Goal: Task Accomplishment & Management: Complete application form

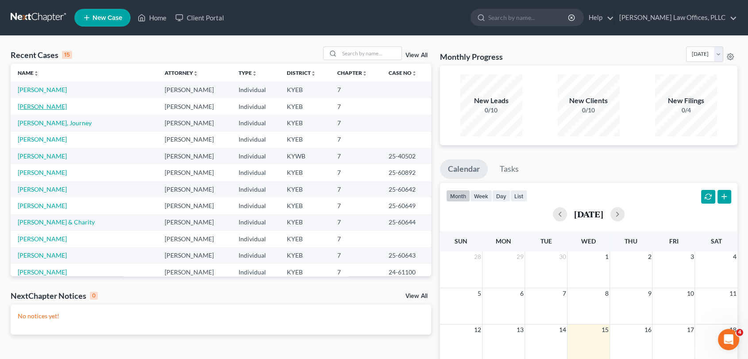
click at [31, 104] on link "[PERSON_NAME]" at bounding box center [42, 107] width 49 height 8
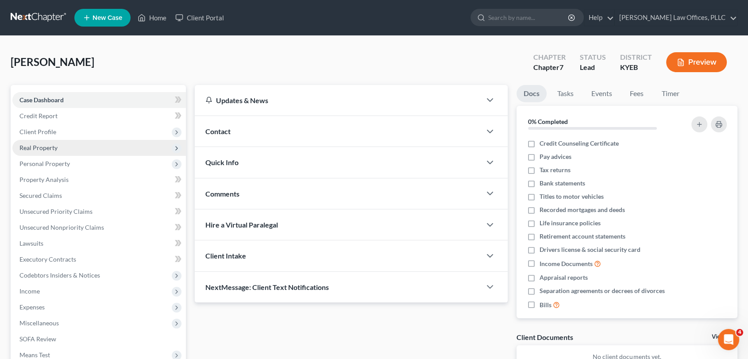
click at [48, 149] on span "Real Property" at bounding box center [38, 148] width 38 height 8
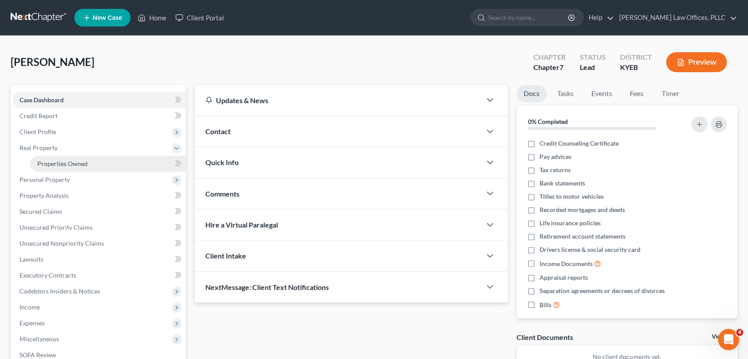
click at [98, 165] on link "Properties Owned" at bounding box center [108, 164] width 156 height 16
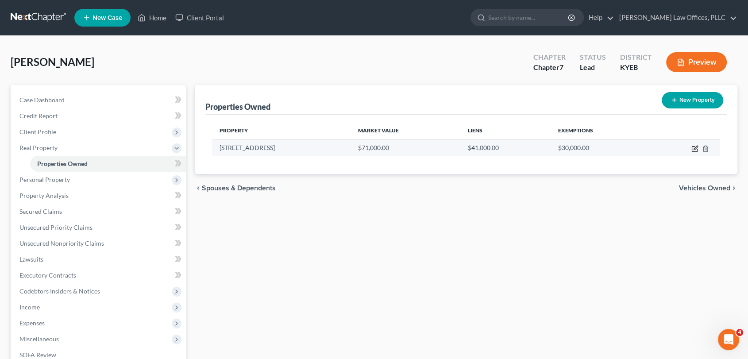
click at [692, 150] on icon "button" at bounding box center [694, 148] width 7 height 7
select select "18"
select select "79"
select select "3"
select select "1"
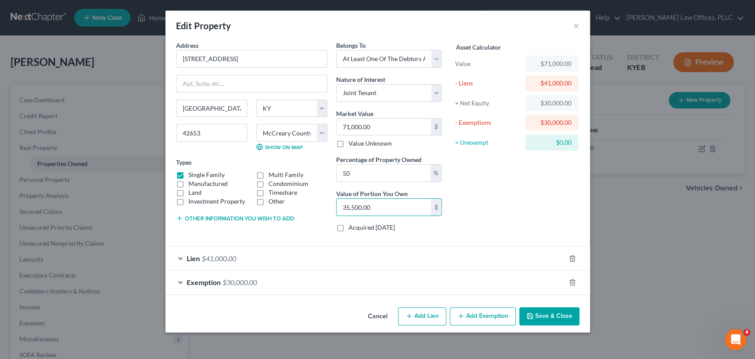
click at [261, 282] on div "Exemption $30,000.00" at bounding box center [365, 281] width 400 height 23
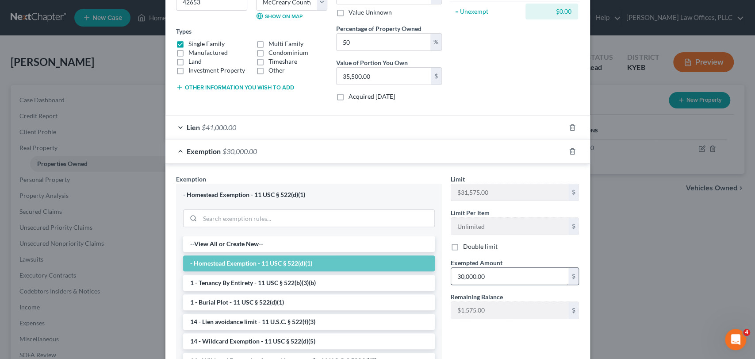
scroll to position [212, 0]
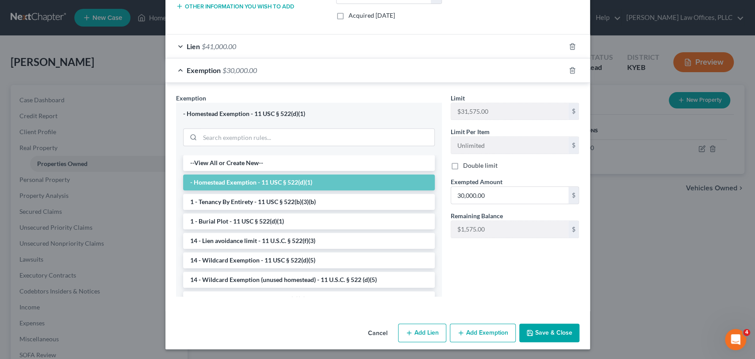
click at [463, 163] on label "Double limit" at bounding box center [480, 165] width 35 height 9
click at [467, 163] on input "Double limit" at bounding box center [470, 164] width 6 height 6
checkbox input "true"
click at [530, 333] on icon "button" at bounding box center [529, 332] width 5 height 5
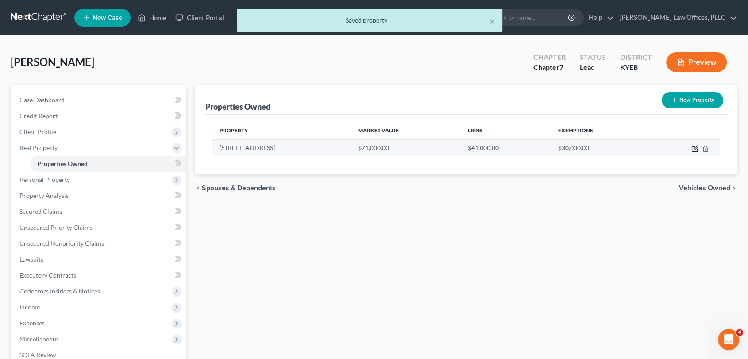
click at [696, 150] on icon "button" at bounding box center [694, 148] width 7 height 7
select select "18"
select select "79"
select select "3"
select select "1"
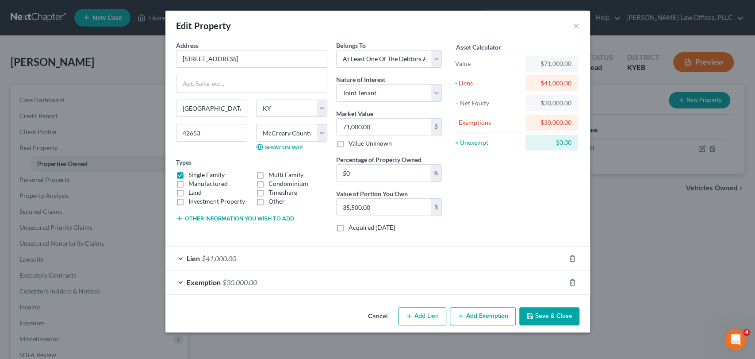
click at [569, 313] on button "Save & Close" at bounding box center [549, 316] width 60 height 19
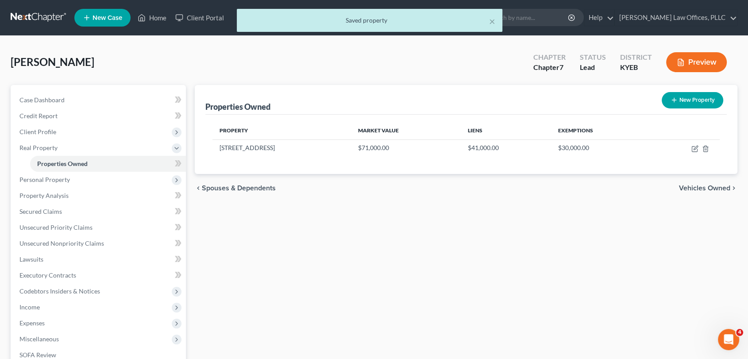
click at [691, 102] on button "New Property" at bounding box center [691, 100] width 61 height 16
select select "18"
select select "79"
select select "0"
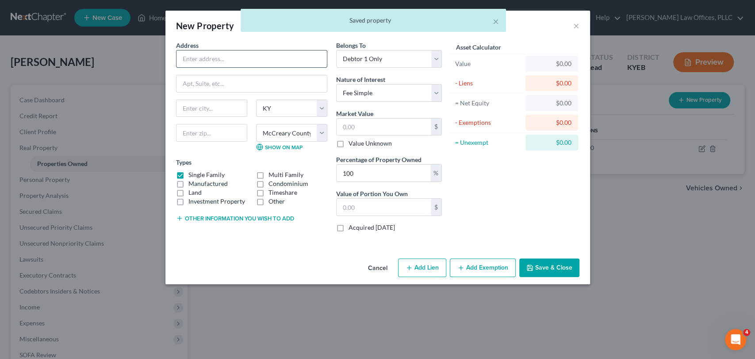
click at [219, 61] on input "text" at bounding box center [252, 58] width 150 height 17
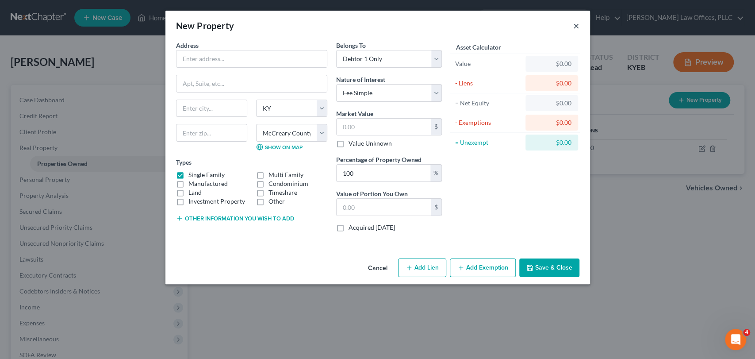
click at [574, 29] on button "×" at bounding box center [576, 25] width 6 height 11
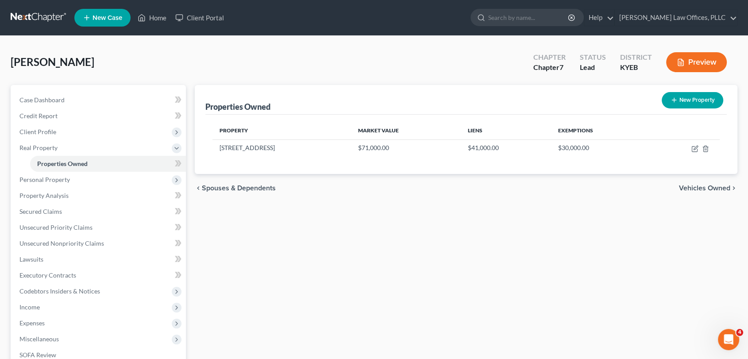
click at [333, 230] on div "Properties Owned New Property Property Market Value Liens Exemptions [STREET_AD…" at bounding box center [466, 269] width 552 height 368
click at [705, 101] on button "New Property" at bounding box center [691, 100] width 61 height 16
select select "18"
select select "79"
select select "0"
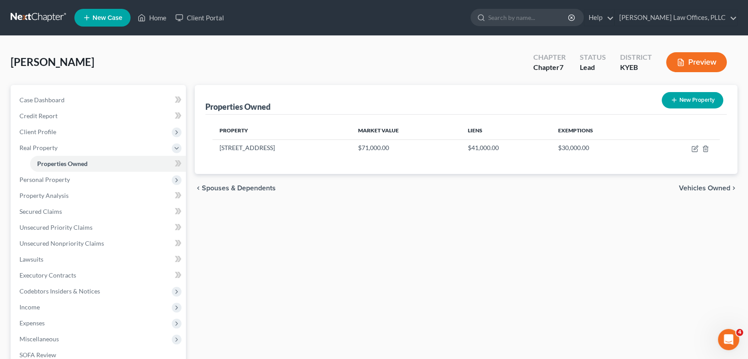
select select "0"
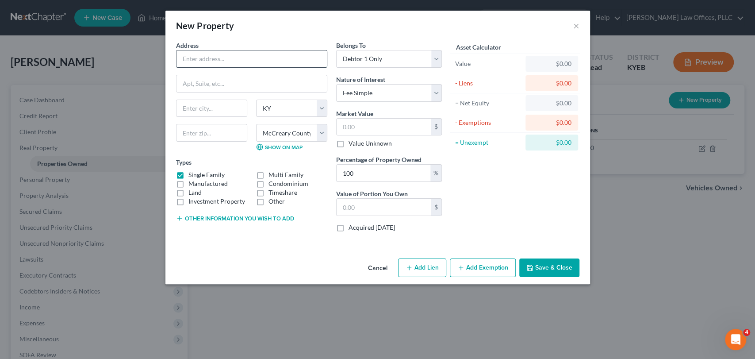
click at [232, 58] on input "text" at bounding box center [252, 58] width 150 height 17
type input "[STREET_ADDRESS][PERSON_NAME]"
click at [440, 58] on select "Select Debtor 1 Only Debtor 2 Only Debtor 1 And Debtor 2 Only At Least One Of T…" at bounding box center [389, 59] width 106 height 18
select select "3"
click at [336, 50] on select "Select Debtor 1 Only Debtor 2 Only Debtor 1 And Debtor 2 Only At Least One Of T…" at bounding box center [389, 59] width 106 height 18
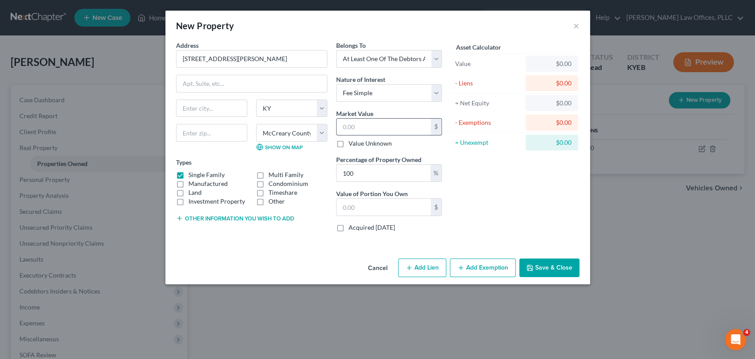
click at [424, 130] on input "text" at bounding box center [384, 127] width 94 height 17
type input "9"
type input "9.00"
type input "92"
type input "92.00"
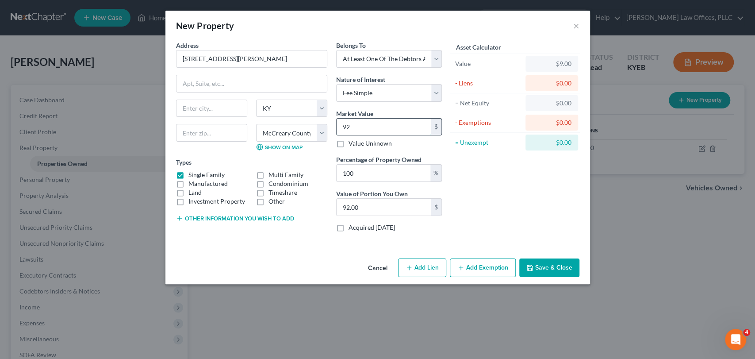
type input "920"
type input "920.00"
type input "9200"
type input "9,200.00"
type input "9,200"
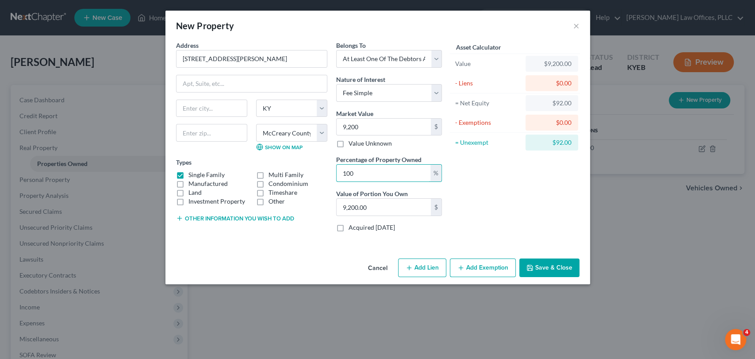
drag, startPoint x: 404, startPoint y: 167, endPoint x: 331, endPoint y: 174, distance: 73.3
click at [332, 174] on div "Belongs To * Select Debtor 1 Only Debtor 2 Only Debtor 1 And Debtor 2 Only At L…" at bounding box center [389, 140] width 115 height 198
type input "3"
type input "276.00"
type input "33"
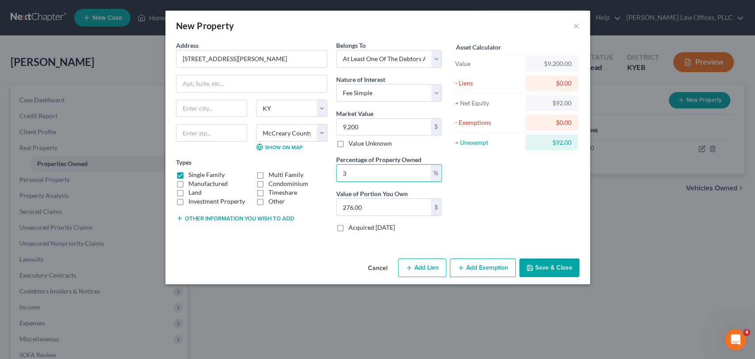
type input "3,036.00"
type input "33"
click at [220, 112] on input "text" at bounding box center [212, 108] width 70 height 17
type input "[GEOGRAPHIC_DATA]"
type input "42653"
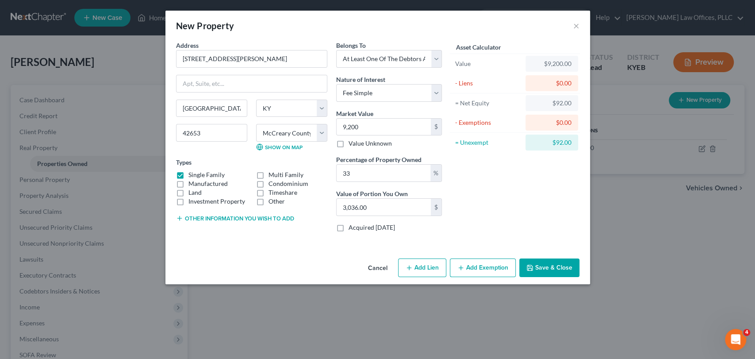
drag, startPoint x: 565, startPoint y: 184, endPoint x: 523, endPoint y: 189, distance: 42.3
click at [565, 184] on div "Asset Calculator Value $9,200.00 - Liens $0.00 = Net Equity $92.00 - Exemptions…" at bounding box center [515, 140] width 138 height 198
click at [188, 189] on label "Land" at bounding box center [194, 192] width 13 height 9
click at [192, 189] on input "Land" at bounding box center [195, 191] width 6 height 6
checkbox input "true"
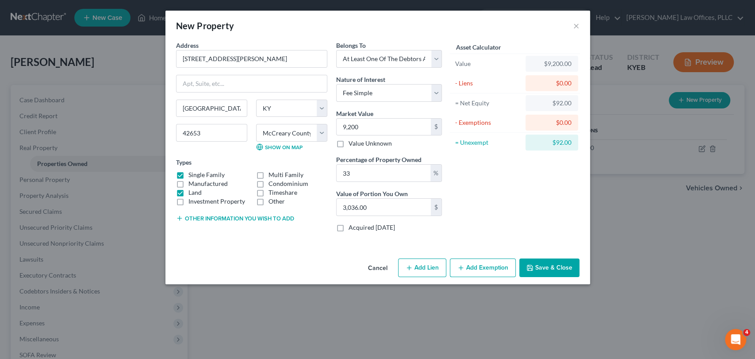
click at [188, 175] on label "Single Family" at bounding box center [206, 174] width 36 height 9
click at [192, 175] on input "Single Family" at bounding box center [195, 173] width 6 height 6
checkbox input "false"
click at [479, 267] on button "Add Exemption" at bounding box center [483, 267] width 66 height 19
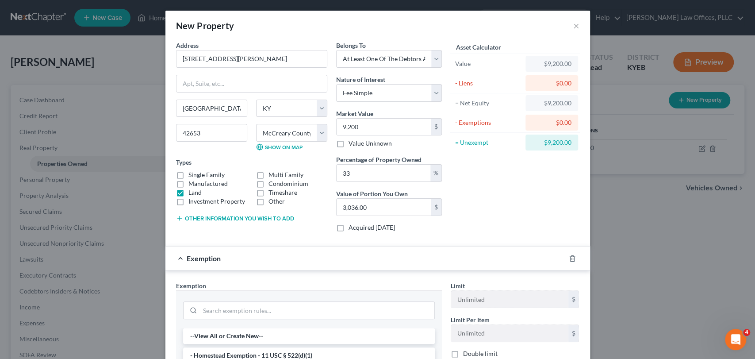
scroll to position [131, 0]
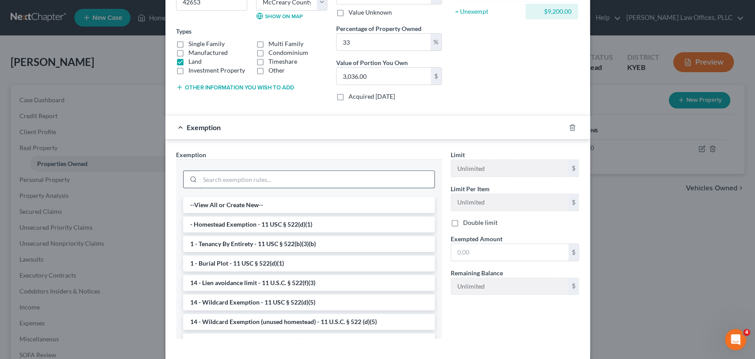
click at [257, 180] on input "search" at bounding box center [317, 179] width 234 height 17
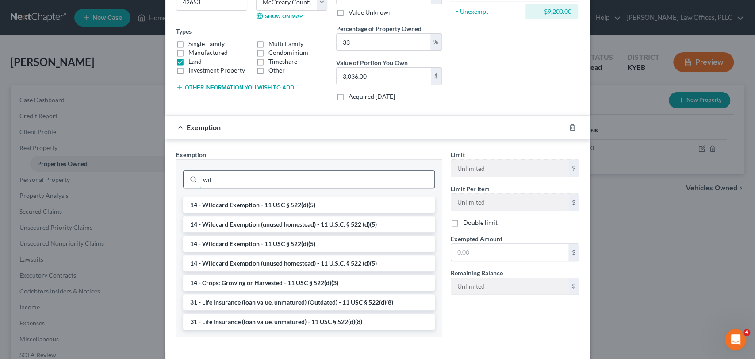
scroll to position [129, 0]
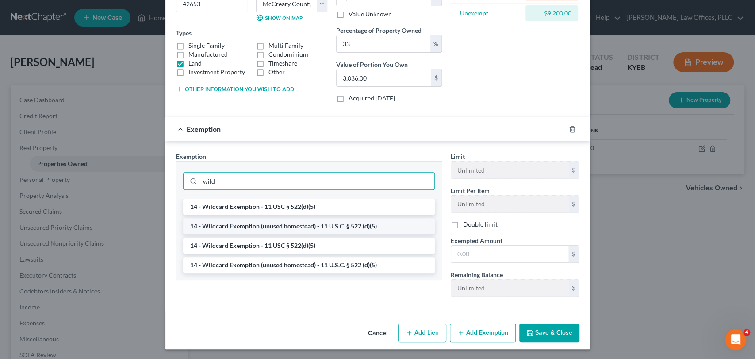
type input "wild"
click at [287, 227] on li "14 - Wildcard Exemption (unused homestead) - 11 U.S.C. § 522 (d)(5)" at bounding box center [309, 226] width 252 height 16
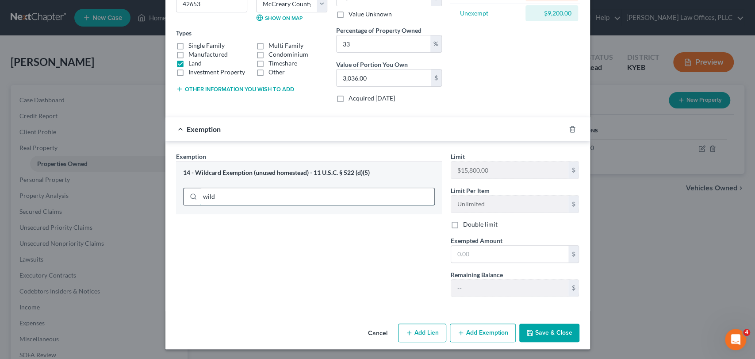
click at [342, 190] on input "wild" at bounding box center [317, 196] width 234 height 17
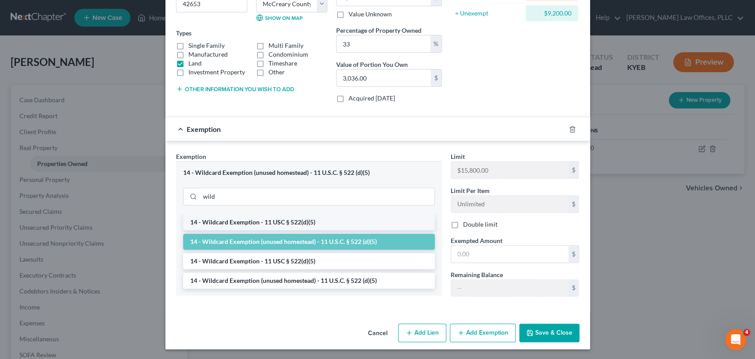
click at [315, 223] on li "14 - Wildcard Exemption - 11 USC § 522(d)(5)" at bounding box center [309, 222] width 252 height 16
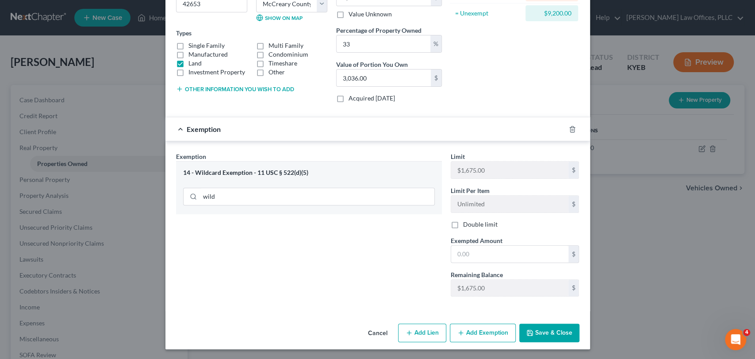
click at [307, 178] on div "14 - Wildcard Exemption - 11 USC § 522(d)(5) wild" at bounding box center [309, 187] width 266 height 53
click at [304, 173] on div "14 - Wildcard Exemption - 11 USC § 522(d)(5)" at bounding box center [309, 173] width 252 height 8
click at [573, 125] on div at bounding box center [577, 129] width 25 height 14
click at [573, 130] on div at bounding box center [577, 129] width 25 height 14
click at [569, 130] on icon "button" at bounding box center [572, 129] width 7 height 7
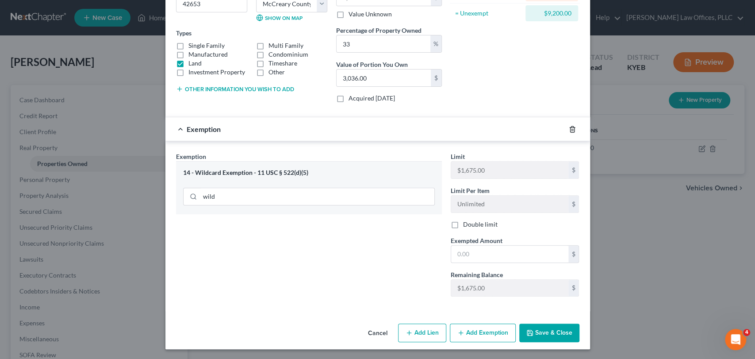
scroll to position [0, 0]
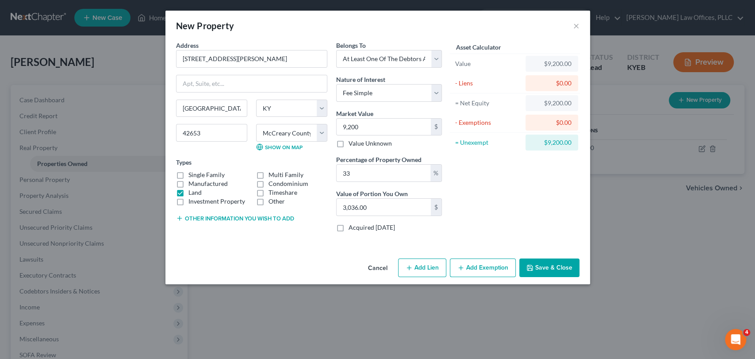
click at [476, 271] on button "Add Exemption" at bounding box center [483, 267] width 66 height 19
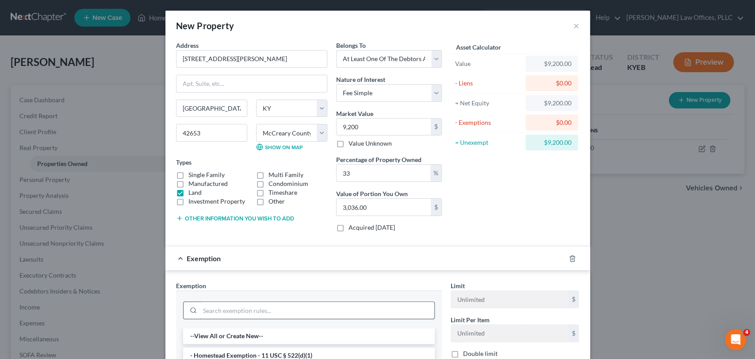
scroll to position [131, 0]
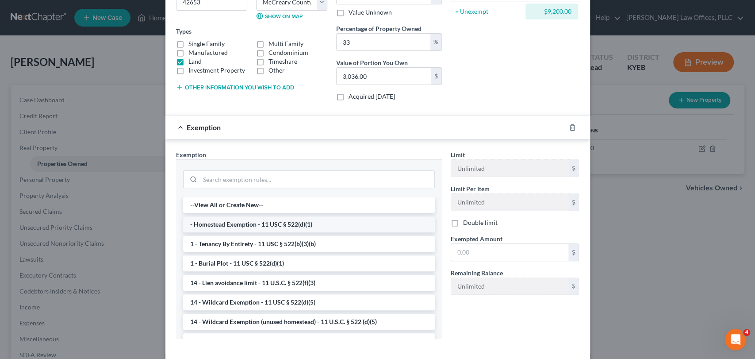
click at [267, 219] on li "- Homestead Exemption - 11 USC § 522(d)(1)" at bounding box center [309, 224] width 252 height 16
checkbox input "true"
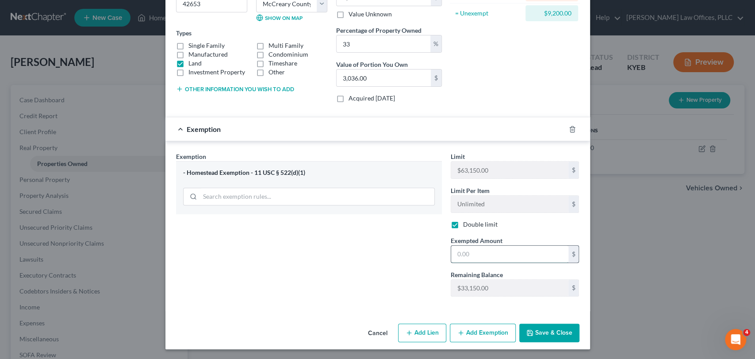
click at [485, 256] on input "text" at bounding box center [509, 254] width 117 height 17
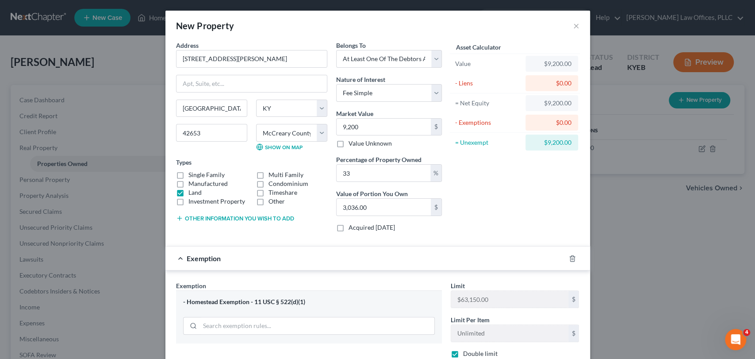
click at [464, 192] on div "Asset Calculator Value $9,200.00 - Liens $0.00 = Net Equity $9,200.00 - Exempti…" at bounding box center [515, 140] width 138 height 198
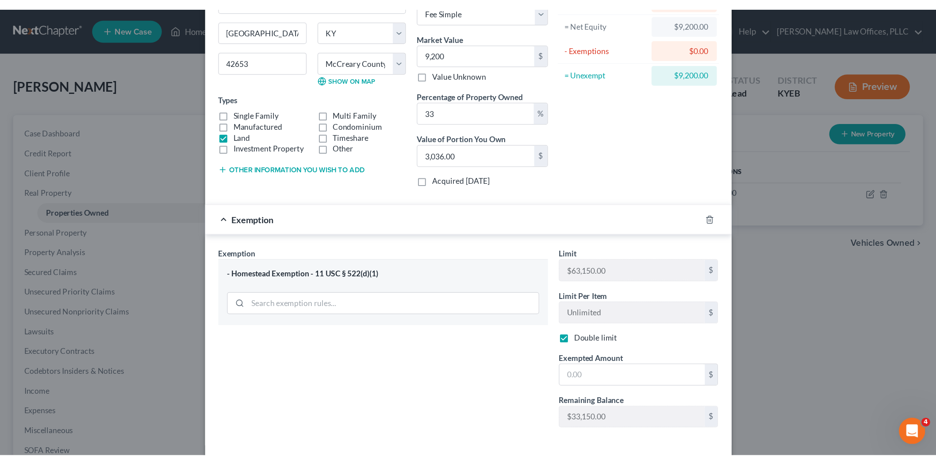
scroll to position [129, 0]
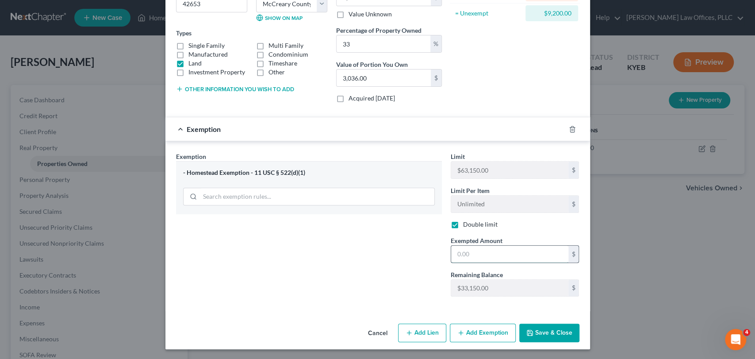
click at [485, 255] on input "text" at bounding box center [509, 254] width 117 height 17
type input "3,036"
click at [549, 322] on div "Cancel Add Lien Add Lease Add Exemption Save & Close" at bounding box center [377, 334] width 425 height 29
click at [546, 329] on button "Save & Close" at bounding box center [549, 332] width 60 height 19
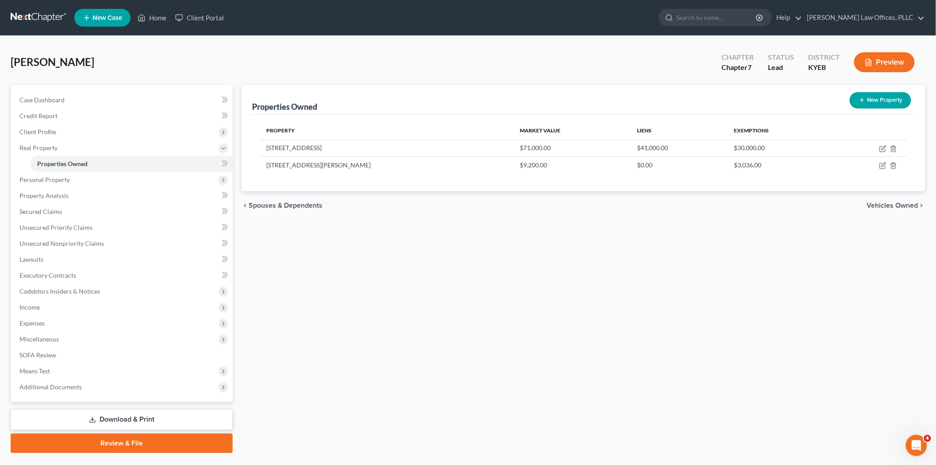
click at [747, 202] on span "Vehicles Owned" at bounding box center [892, 205] width 51 height 7
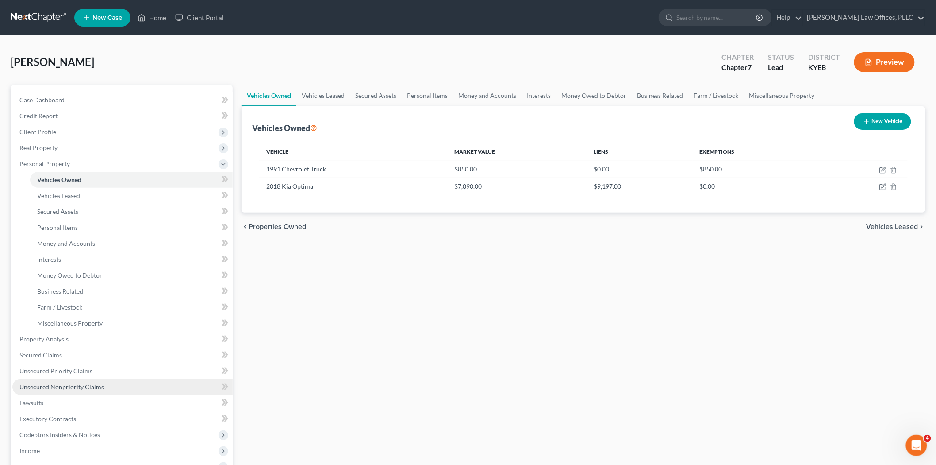
click at [60, 341] on span "Unsecured Nonpriority Claims" at bounding box center [61, 387] width 85 height 8
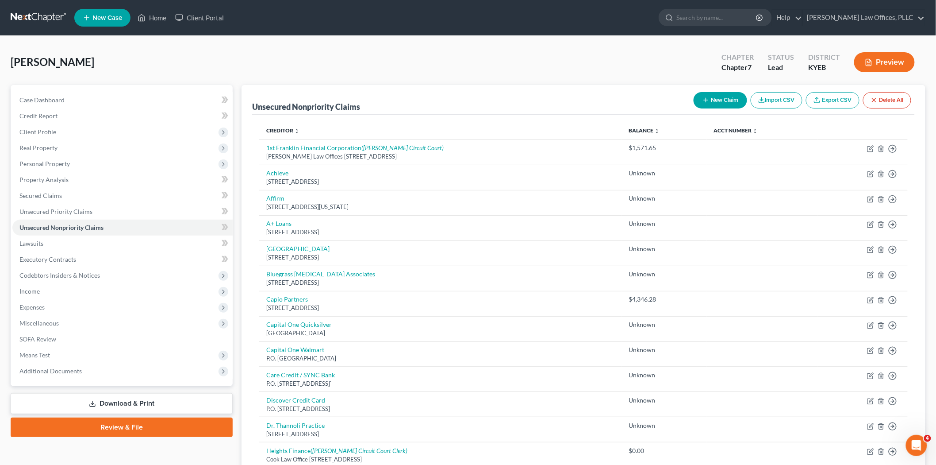
click at [720, 102] on button "New Claim" at bounding box center [721, 100] width 54 height 16
select select "0"
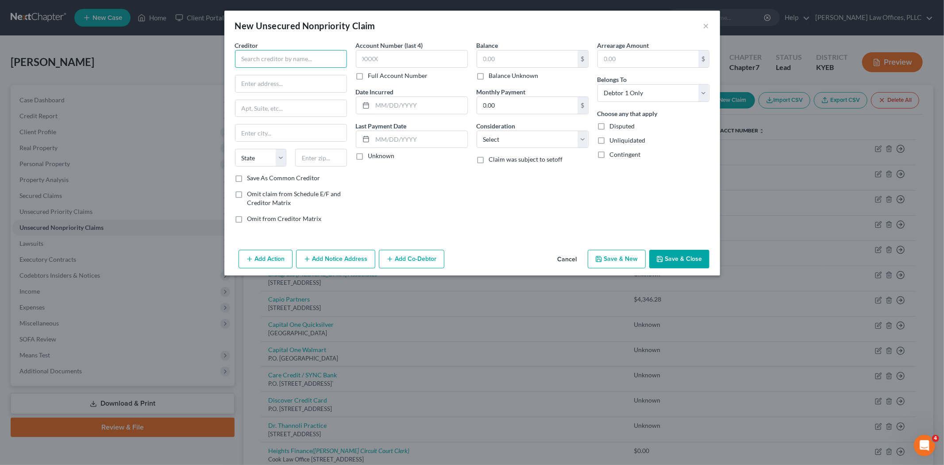
click at [278, 54] on input "text" at bounding box center [291, 59] width 112 height 18
type input "Sunrise Credit Services"
click at [489, 77] on label "Balance Unknown" at bounding box center [514, 75] width 50 height 9
click at [492, 77] on input "Balance Unknown" at bounding box center [495, 74] width 6 height 6
checkbox input "true"
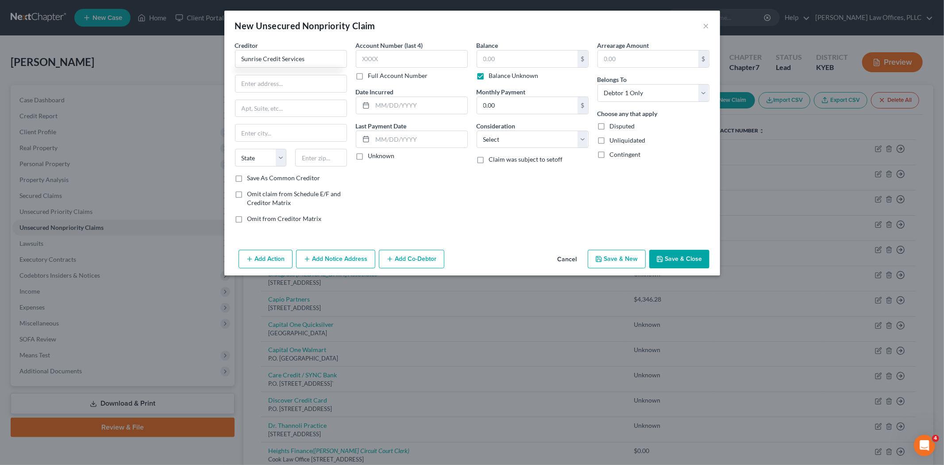
type input "0.00"
click at [524, 137] on select "Select Cable / Satellite Services Collection Agency Credit Card Debt Debt Couns…" at bounding box center [532, 140] width 112 height 18
select select "1"
click at [476, 131] on select "Select Cable / Satellite Services Collection Agency Credit Card Debt Debt Couns…" at bounding box center [532, 140] width 112 height 18
click at [286, 81] on input "text" at bounding box center [290, 83] width 111 height 17
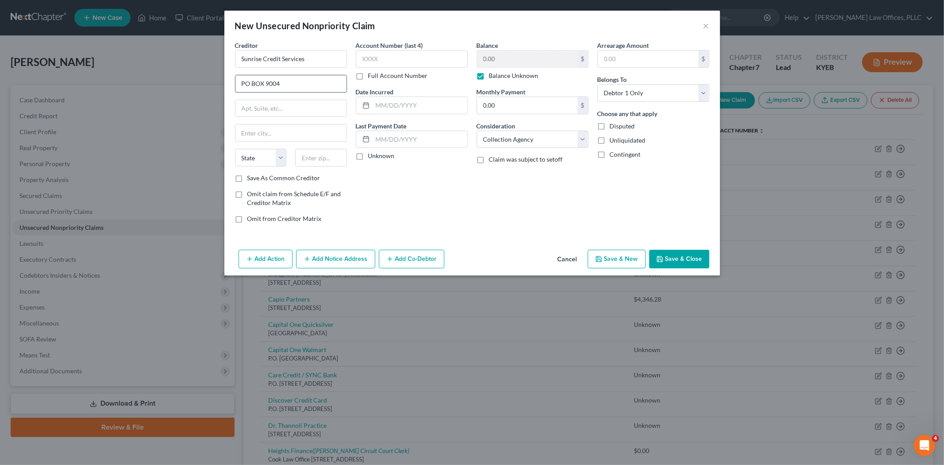
type input "PO BOX 9004"
type input "11747"
type input "[PERSON_NAME]"
select select "35"
click at [674, 253] on button "Save & Close" at bounding box center [679, 259] width 60 height 19
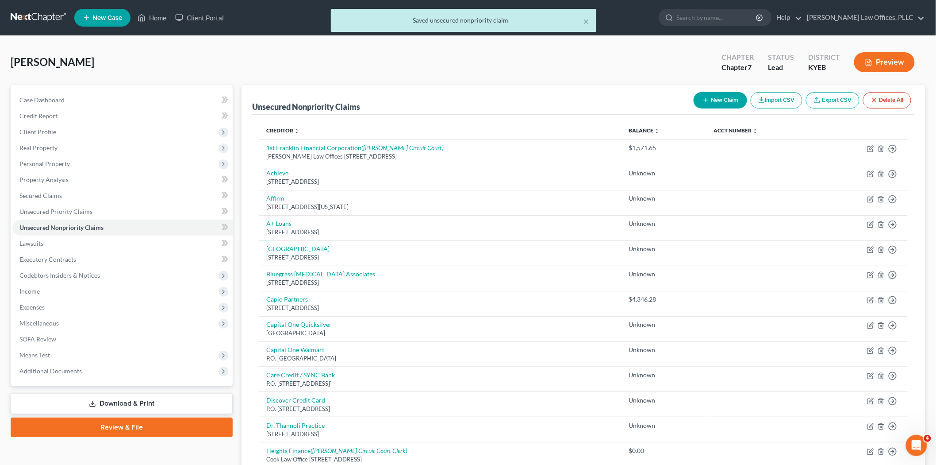
click at [88, 341] on link "Download & Print" at bounding box center [122, 403] width 222 height 21
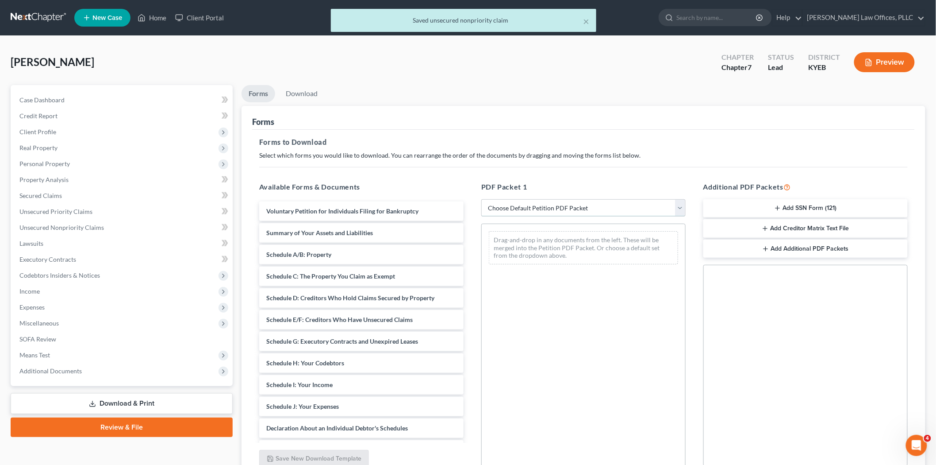
click at [587, 204] on select "Choose Default Petition PDF Packet Complete Bankruptcy Petition (all forms and …" at bounding box center [583, 208] width 204 height 18
select select "0"
click at [481, 199] on select "Choose Default Petition PDF Packet Complete Bankruptcy Petition (all forms and …" at bounding box center [583, 208] width 204 height 18
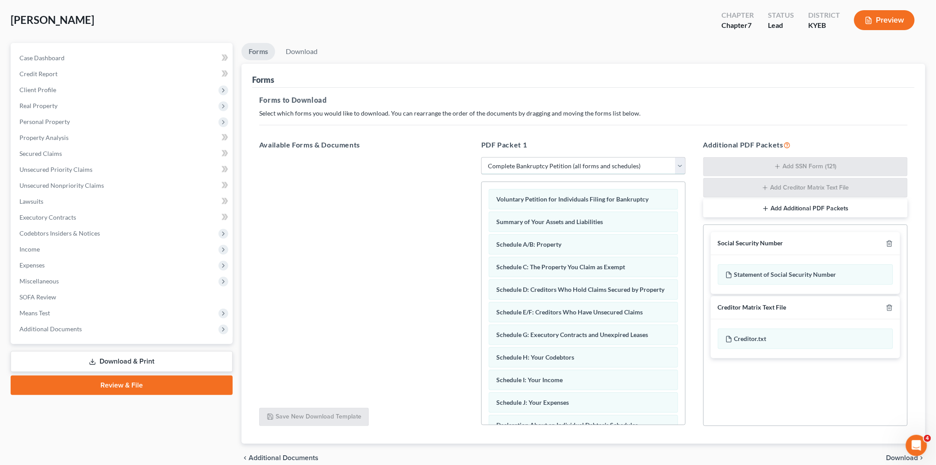
scroll to position [83, 0]
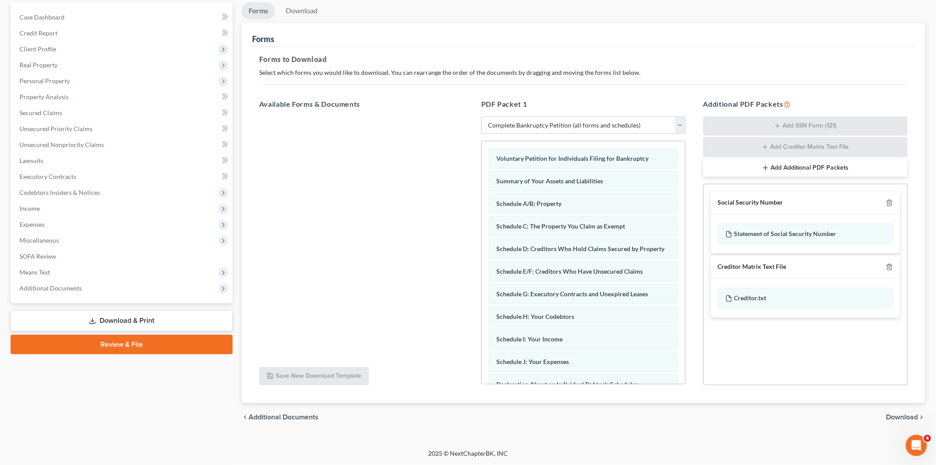
click at [747, 341] on span "Download" at bounding box center [903, 416] width 32 height 7
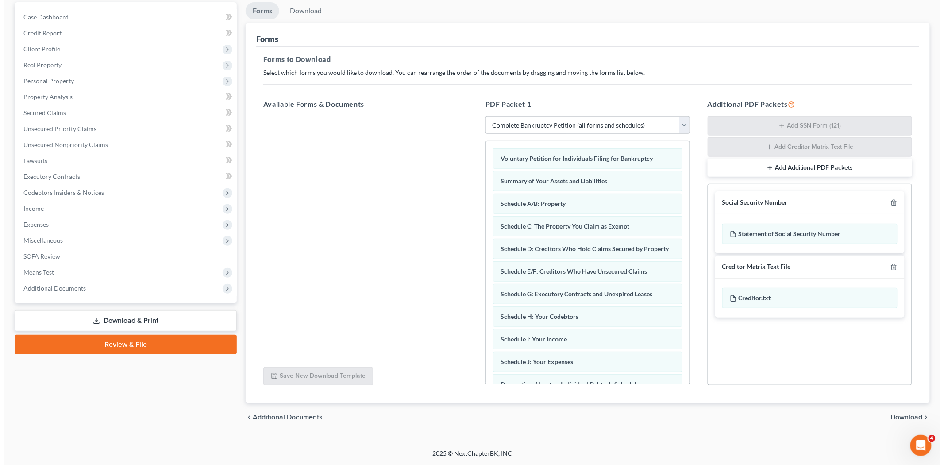
scroll to position [5, 0]
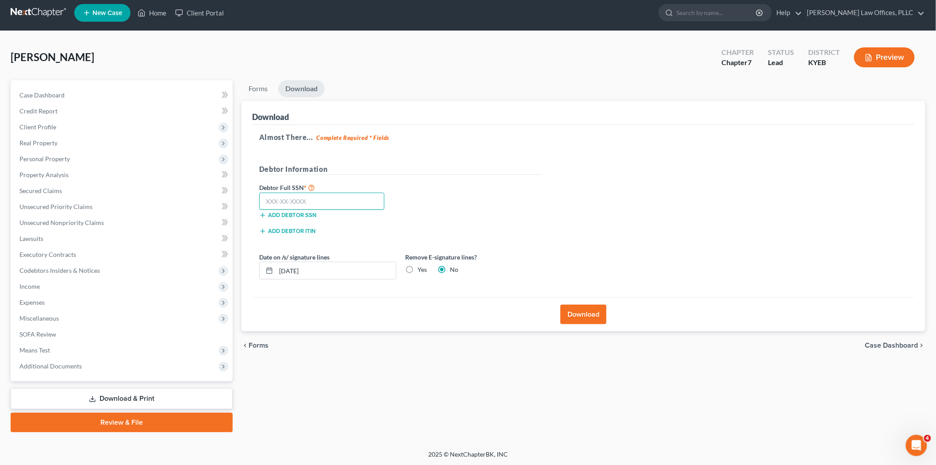
click at [333, 208] on input "text" at bounding box center [321, 201] width 125 height 18
type input "400-15-1365"
click at [589, 318] on button "Download" at bounding box center [584, 313] width 46 height 19
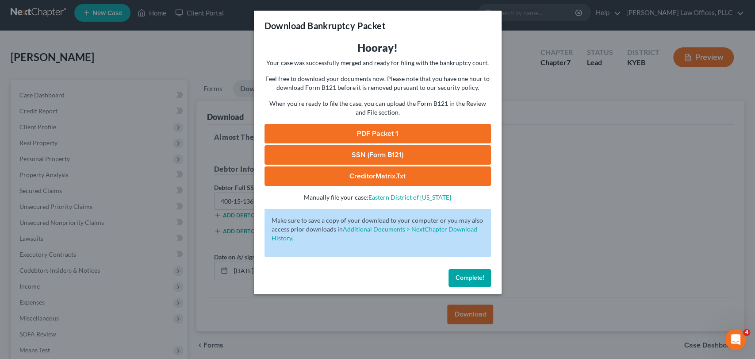
click at [394, 132] on link "PDF Packet 1" at bounding box center [378, 133] width 227 height 19
click at [411, 153] on link "SSN (Form B121)" at bounding box center [378, 154] width 227 height 19
click at [402, 181] on link "CreditorMatrix.txt" at bounding box center [378, 175] width 227 height 19
